Goal: Task Accomplishment & Management: Use online tool/utility

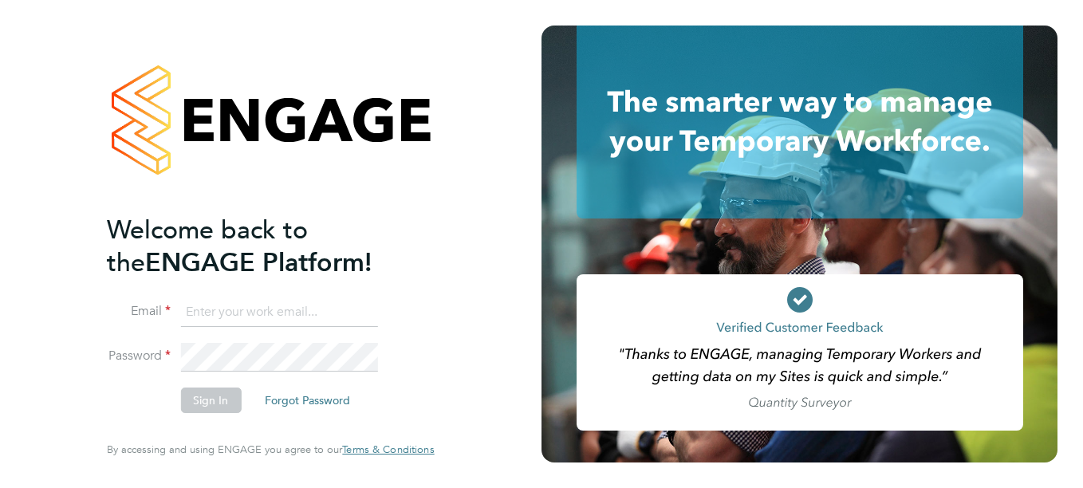
type input "[EMAIL_ADDRESS][DOMAIN_NAME]"
click at [226, 403] on button "Sign In" at bounding box center [210, 400] width 61 height 26
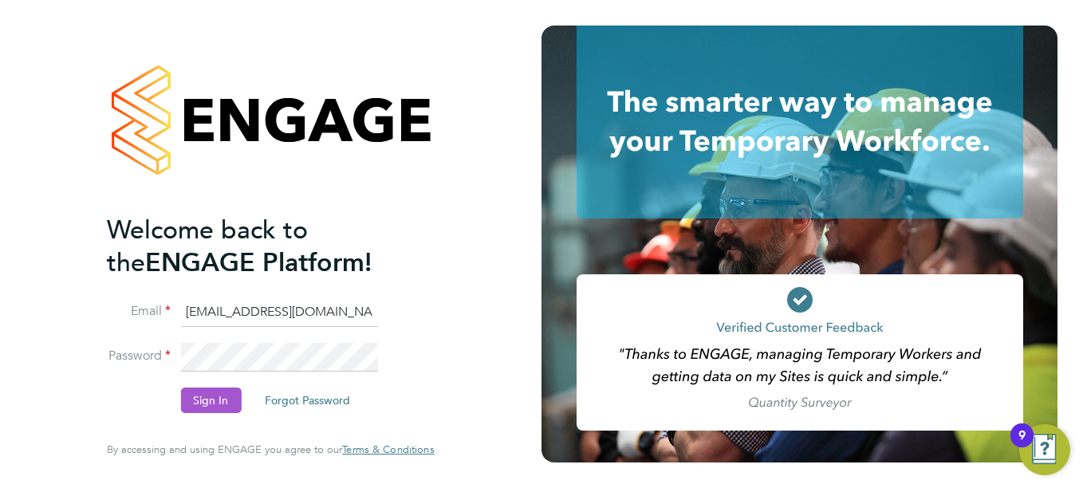
click at [226, 403] on button "Sign In" at bounding box center [210, 400] width 61 height 26
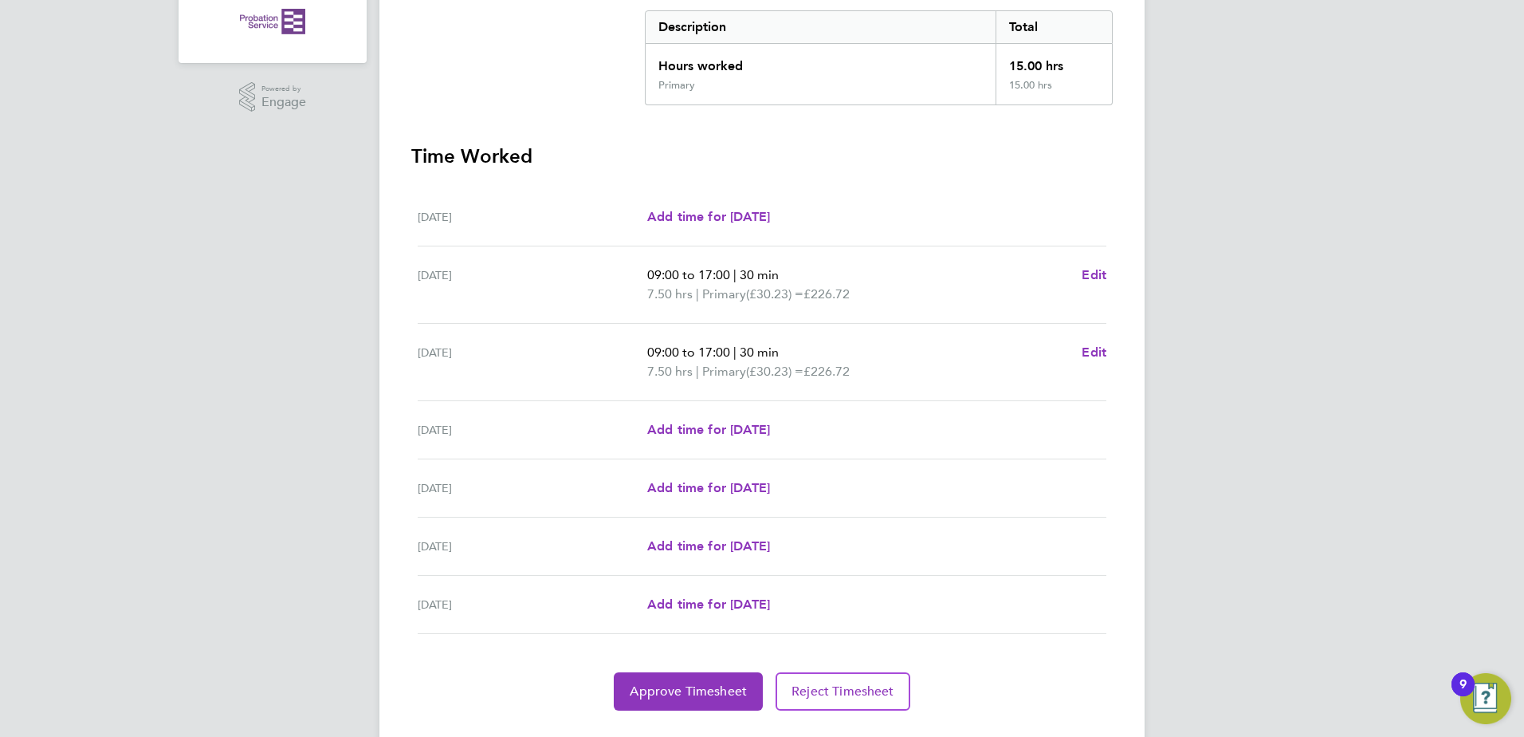
scroll to position [371, 0]
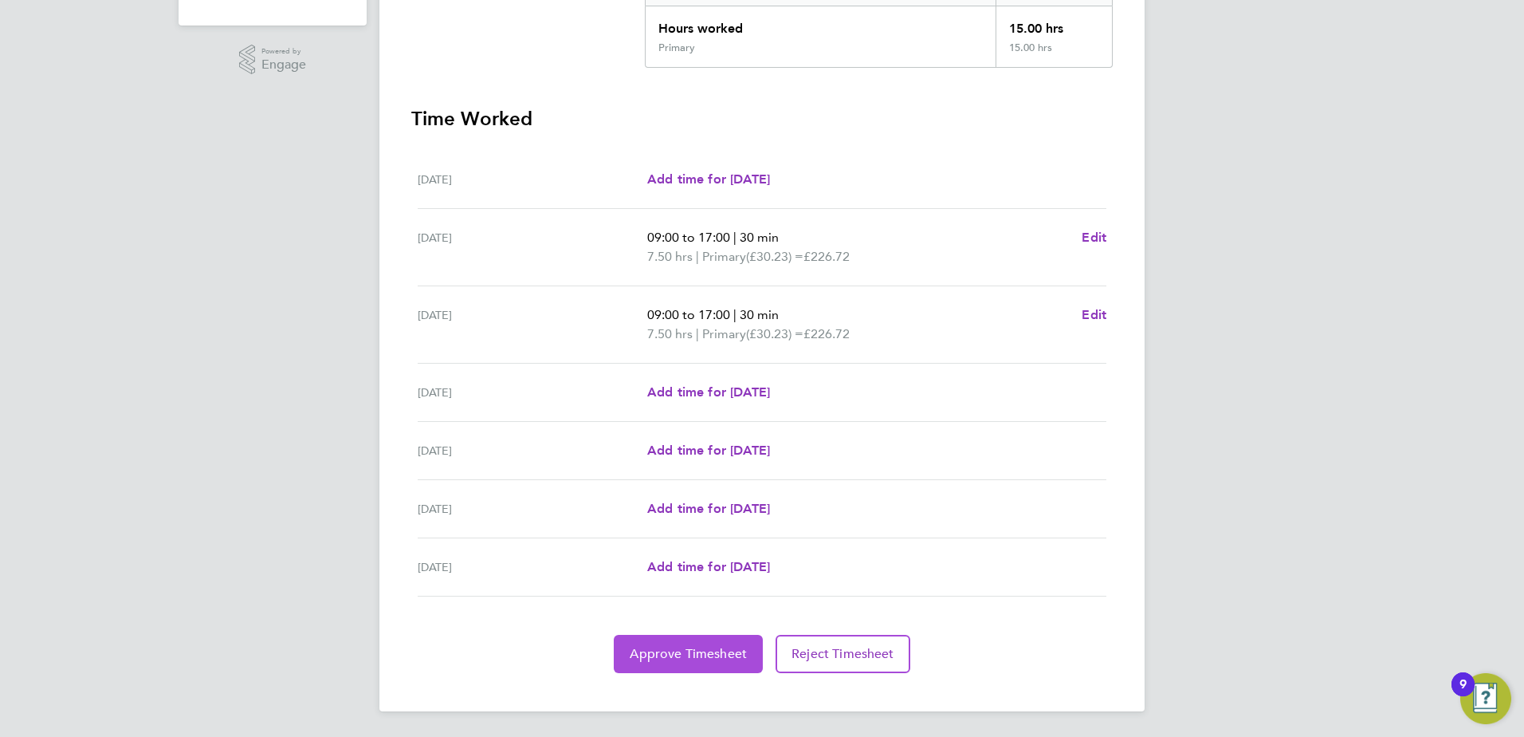
click at [696, 487] on span "Approve Timesheet" at bounding box center [688, 654] width 117 height 16
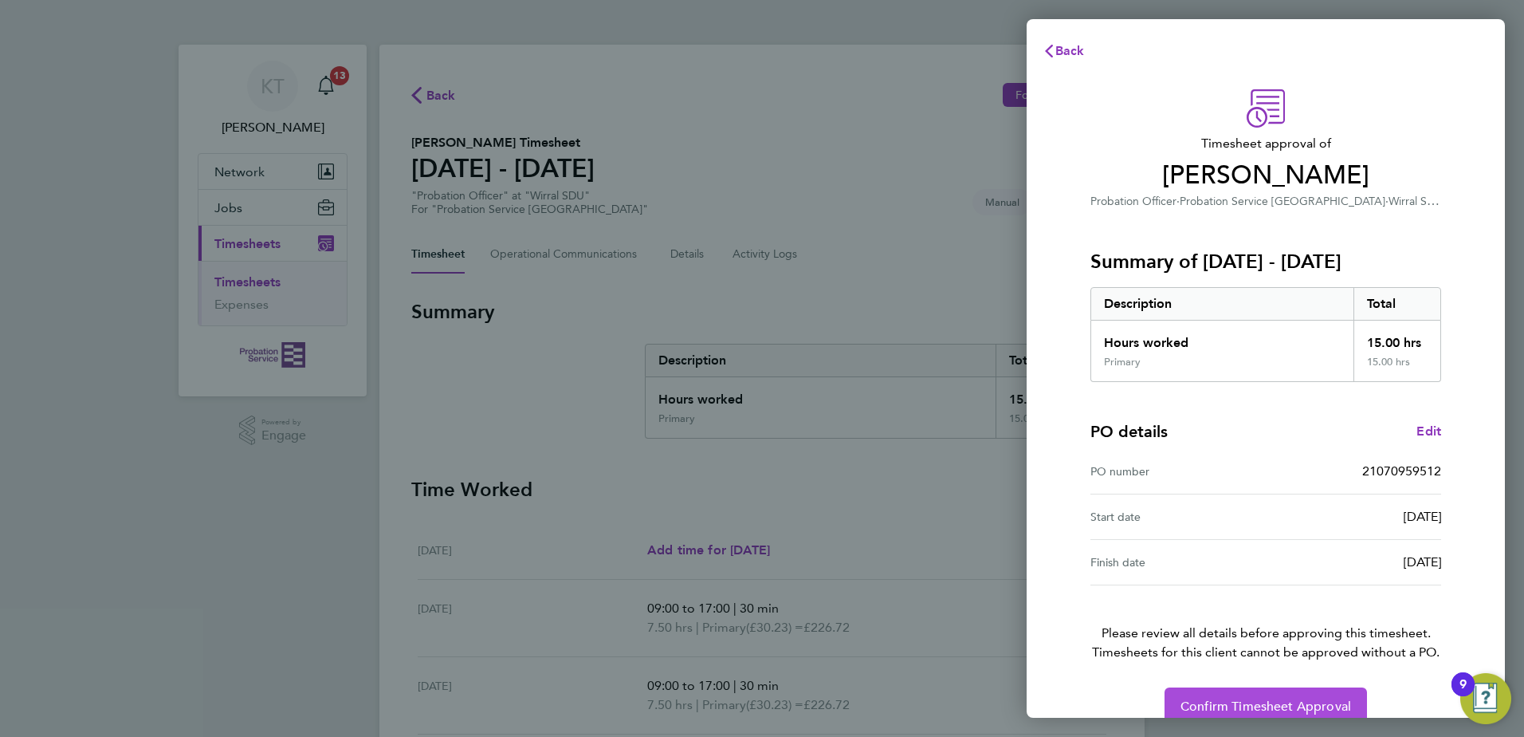
click at [1082, 487] on span "Confirm Timesheet Approval" at bounding box center [1266, 706] width 171 height 16
